Goal: Information Seeking & Learning: Learn about a topic

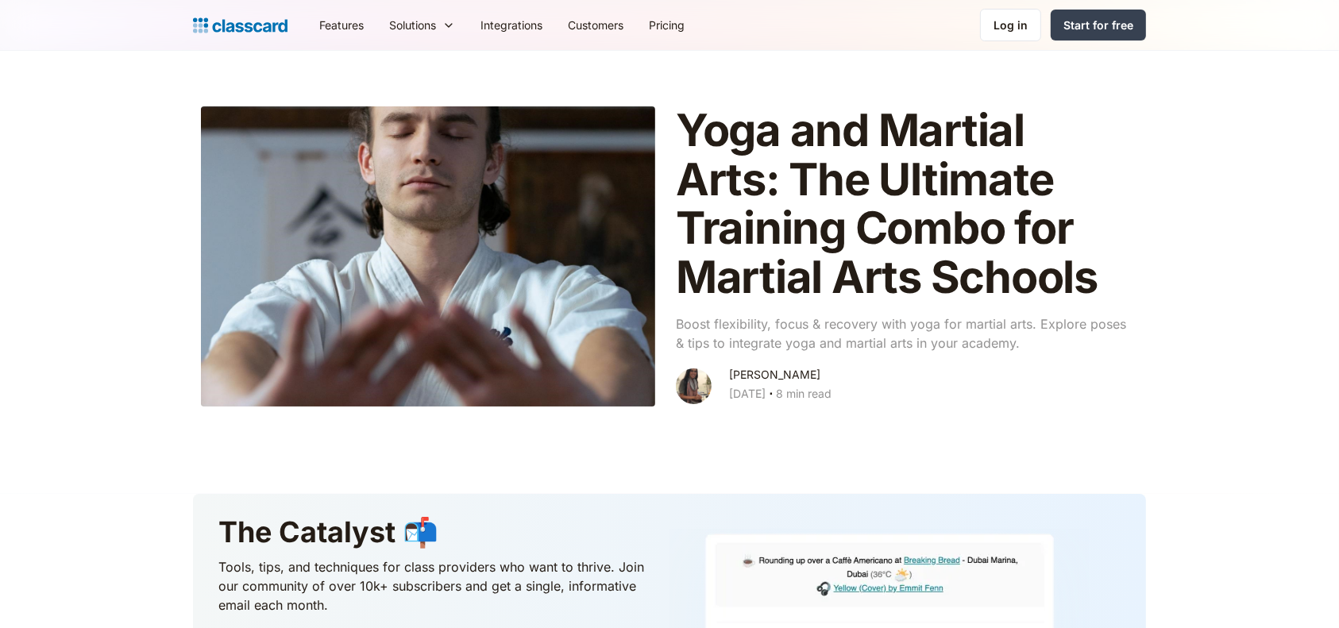
scroll to position [2818, 0]
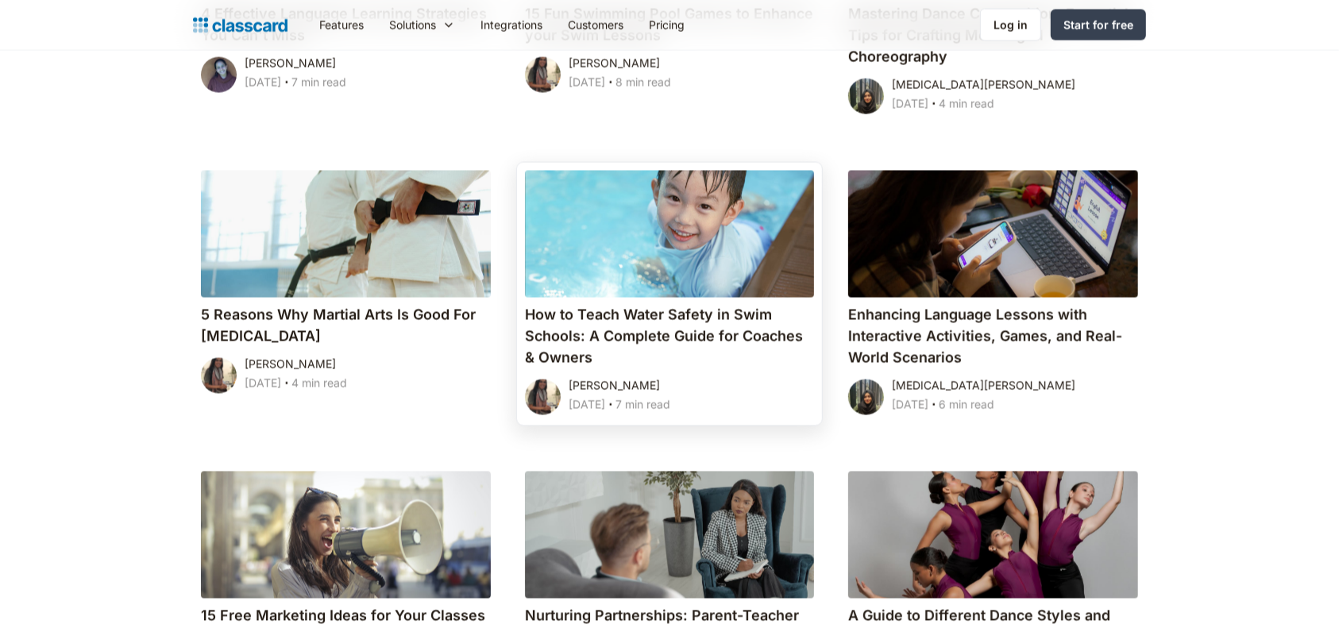
click at [584, 231] on div at bounding box center [670, 234] width 290 height 127
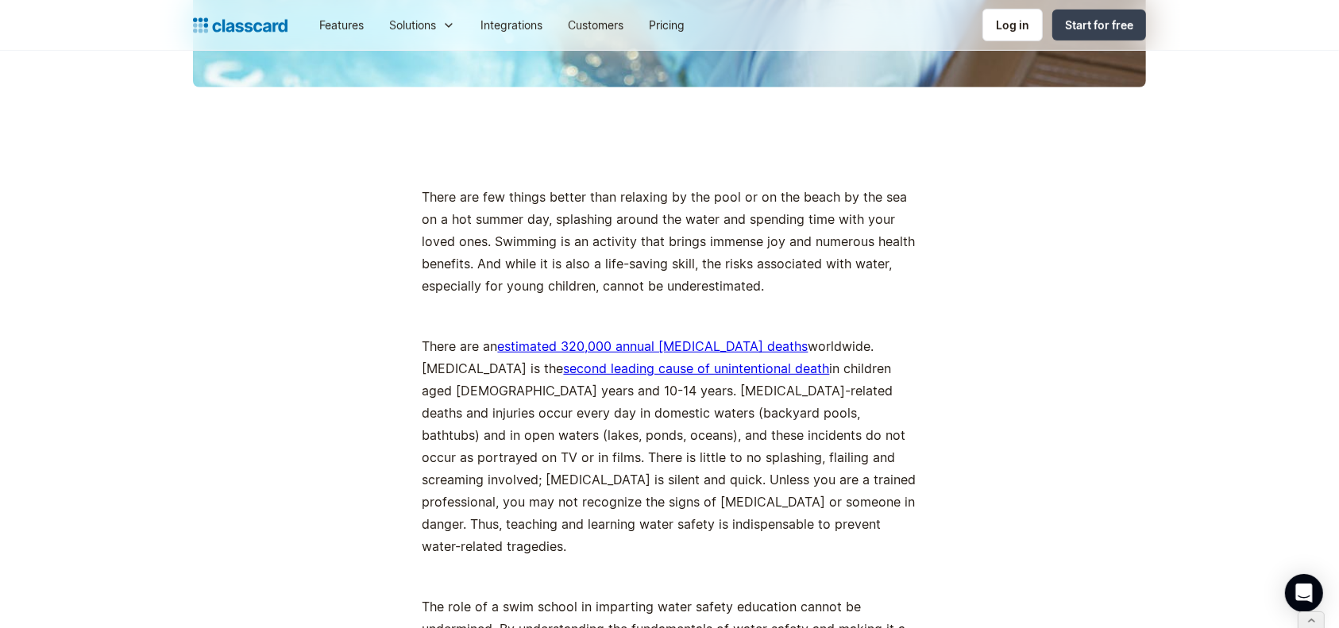
drag, startPoint x: 726, startPoint y: 308, endPoint x: 390, endPoint y: 421, distance: 354.5
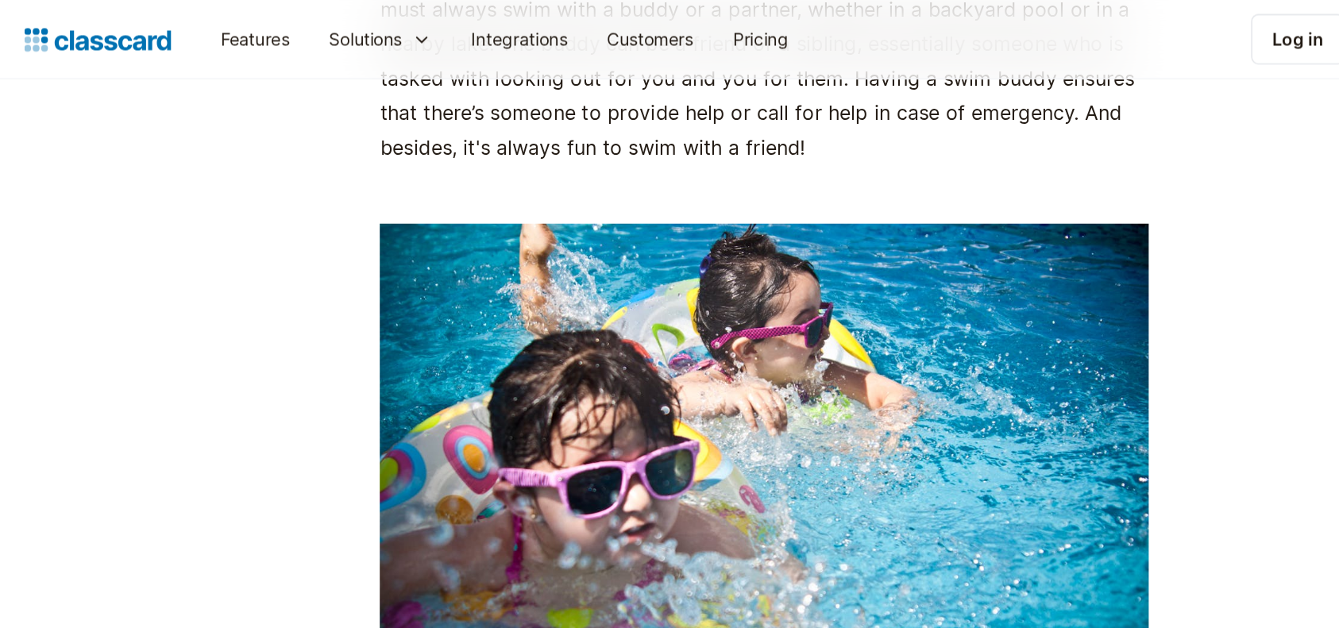
scroll to position [3680, 0]
